Goal: Task Accomplishment & Management: Use online tool/utility

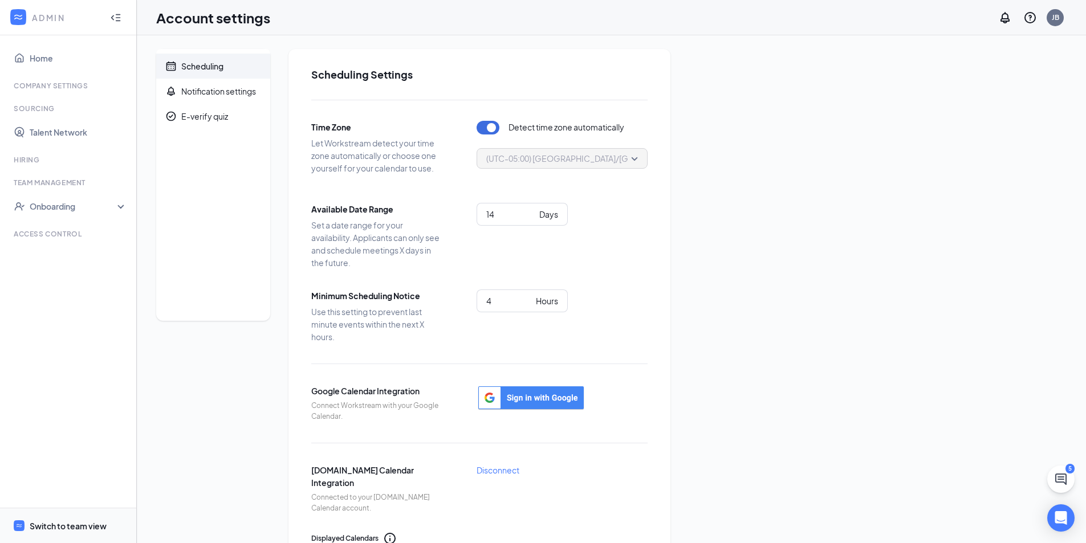
click at [89, 523] on div "Switch to team view" at bounding box center [68, 525] width 77 height 11
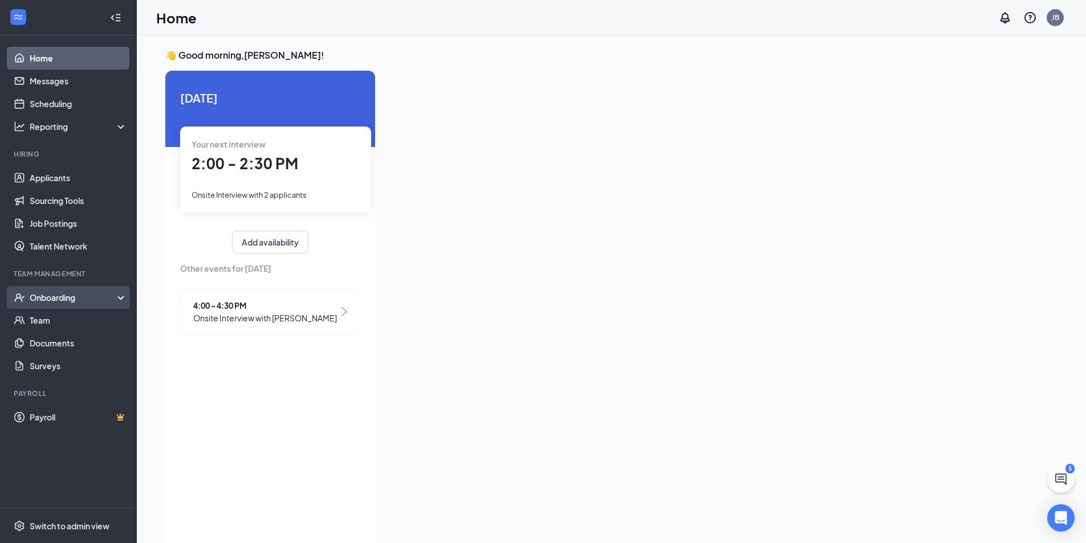
click at [72, 300] on div "Onboarding" at bounding box center [74, 297] width 88 height 11
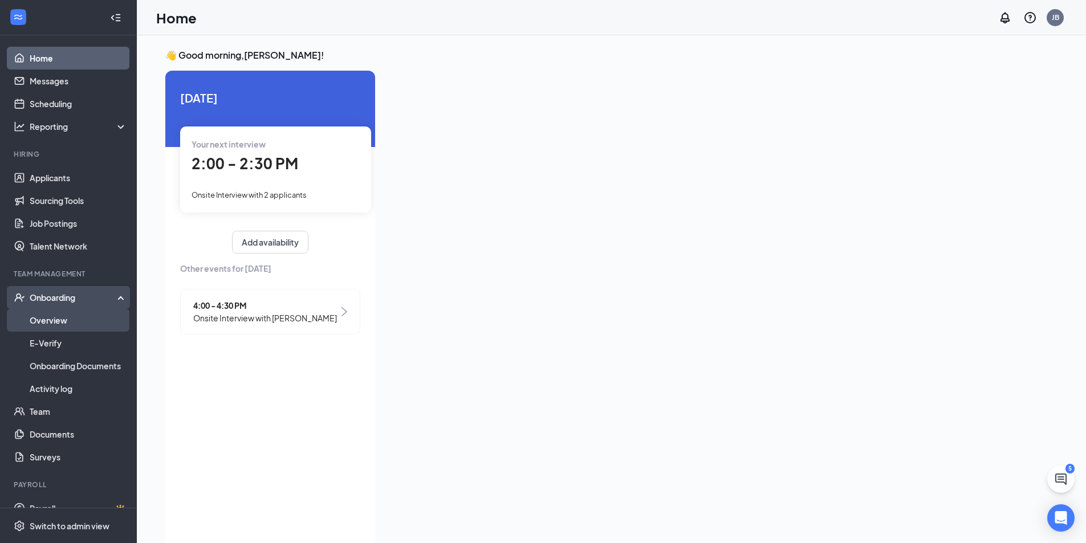
click at [48, 323] on link "Overview" at bounding box center [78, 320] width 97 height 23
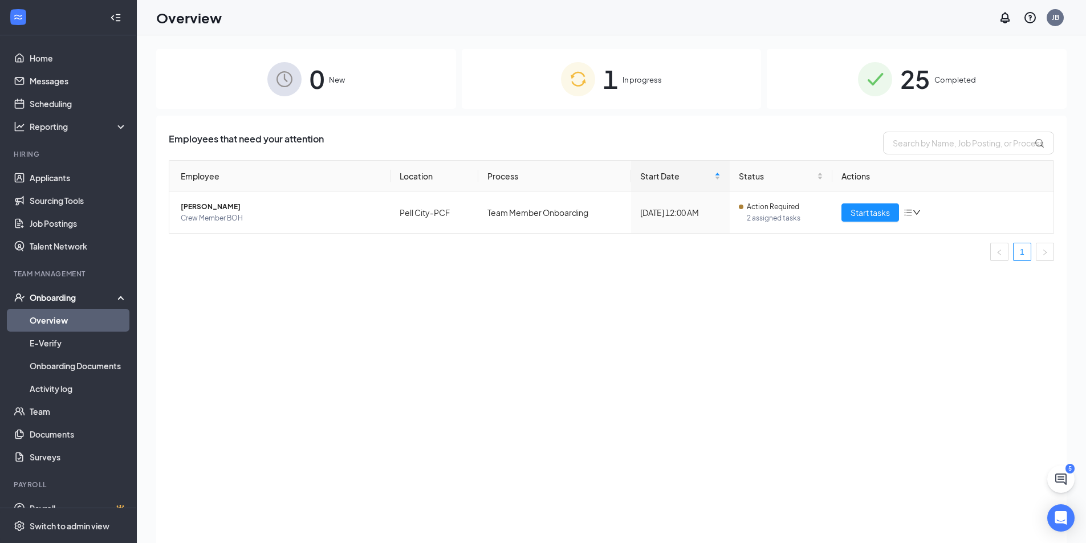
click at [615, 75] on span "1" at bounding box center [610, 78] width 15 height 39
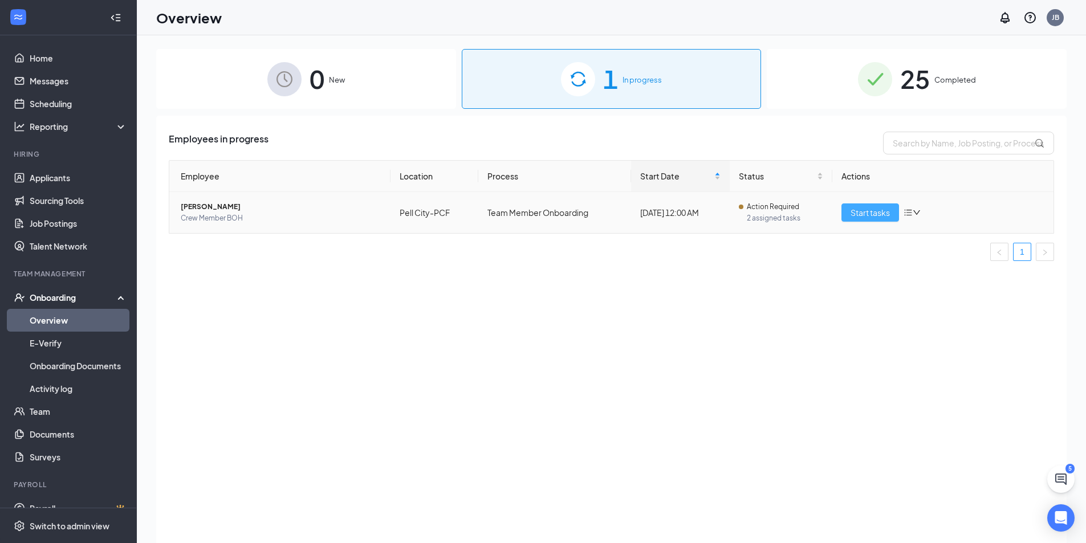
click at [878, 207] on span "Start tasks" at bounding box center [869, 212] width 39 height 13
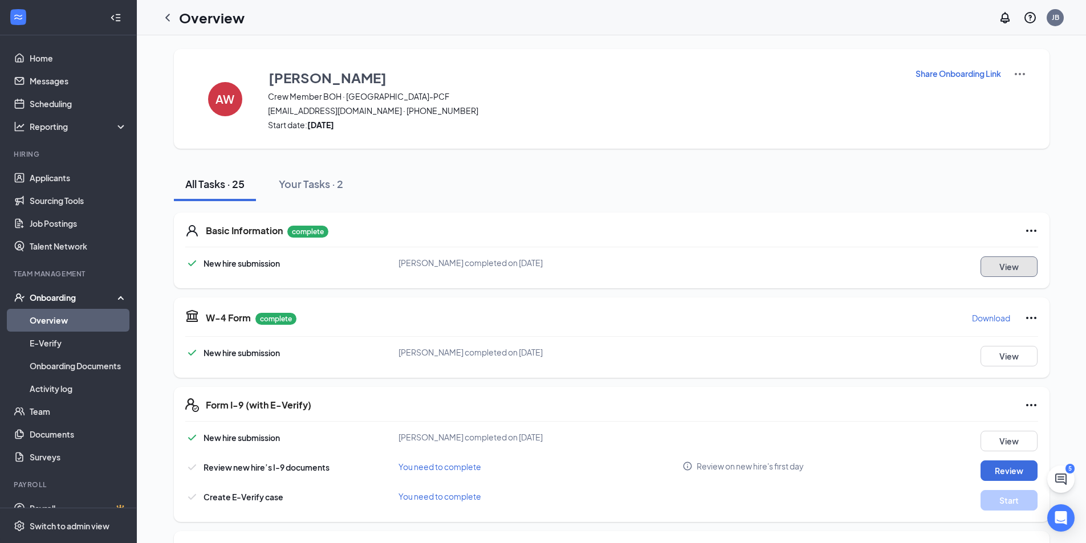
click at [987, 261] on button "View" at bounding box center [1008, 267] width 57 height 21
